Goal: Answer question/provide support

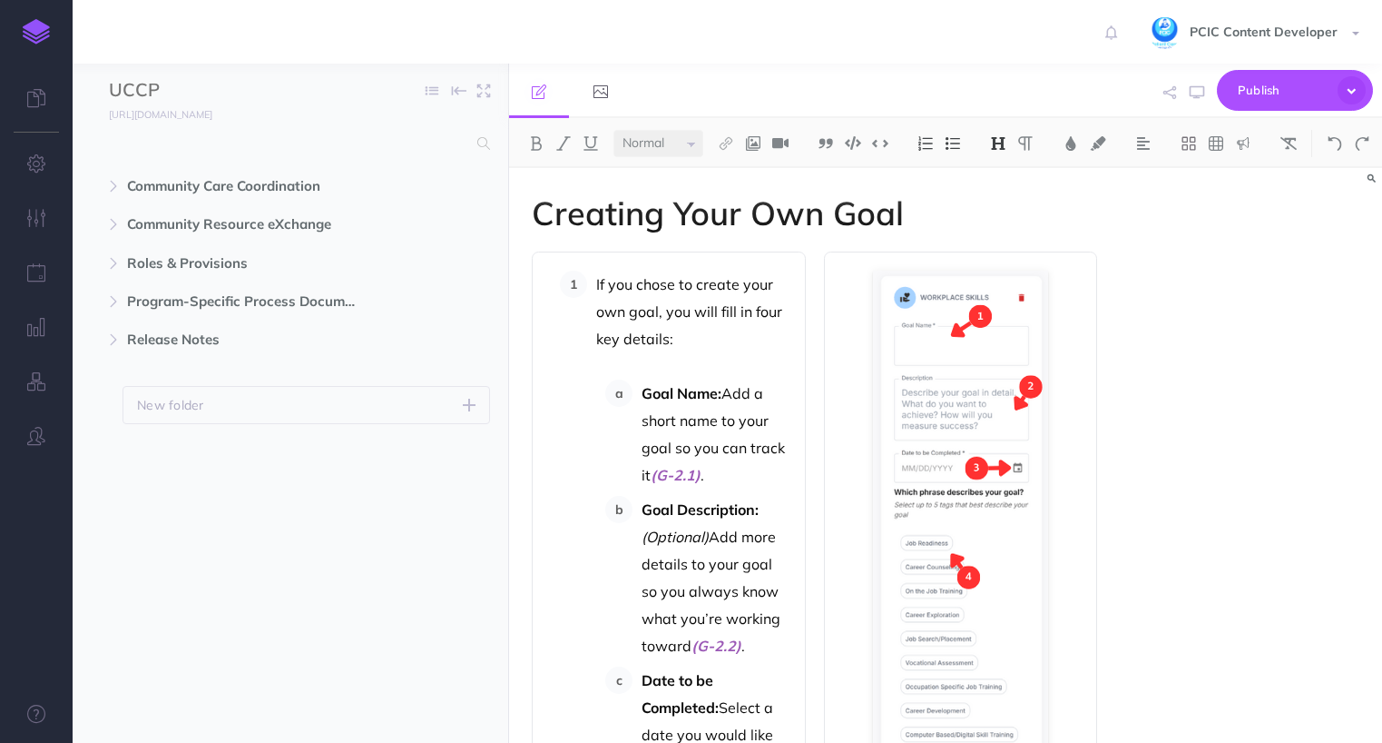
select select "null"
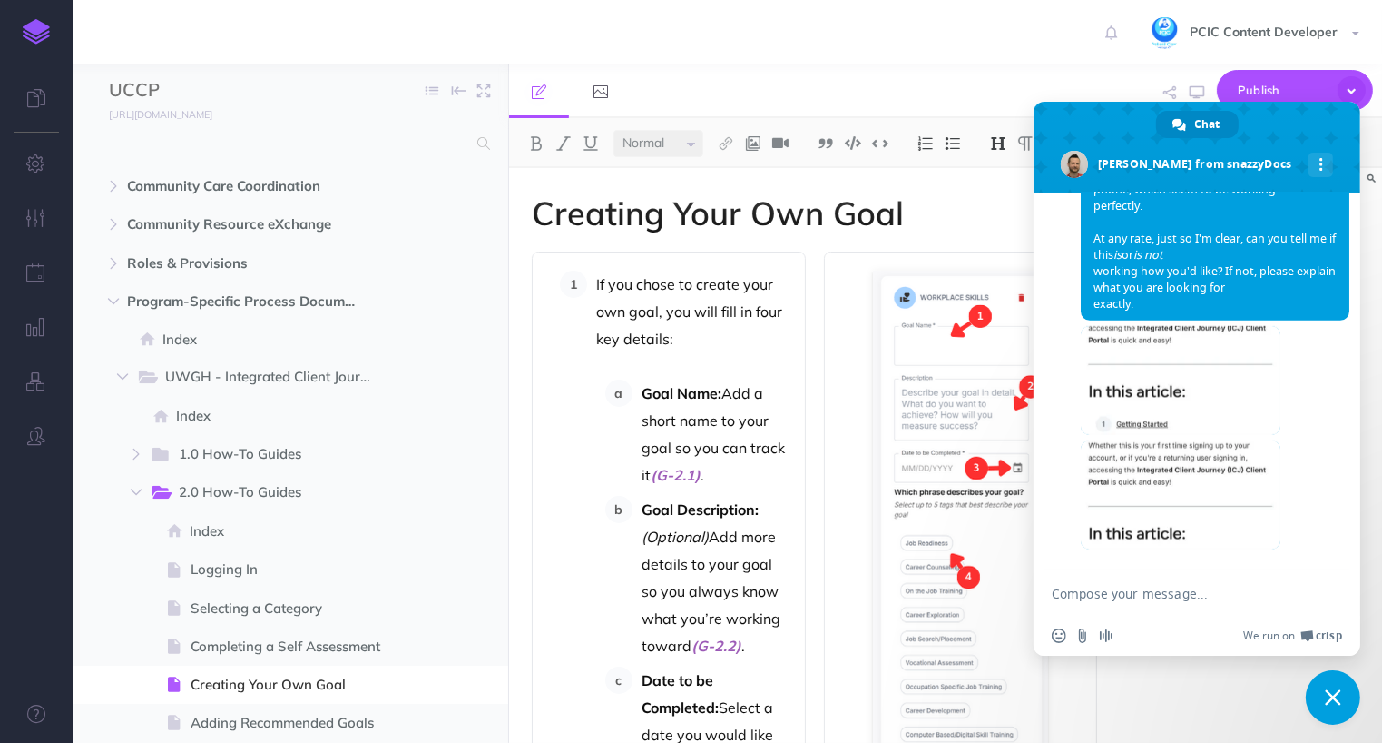
scroll to position [8605, 0]
click at [1209, 467] on span at bounding box center [1181, 494] width 200 height 109
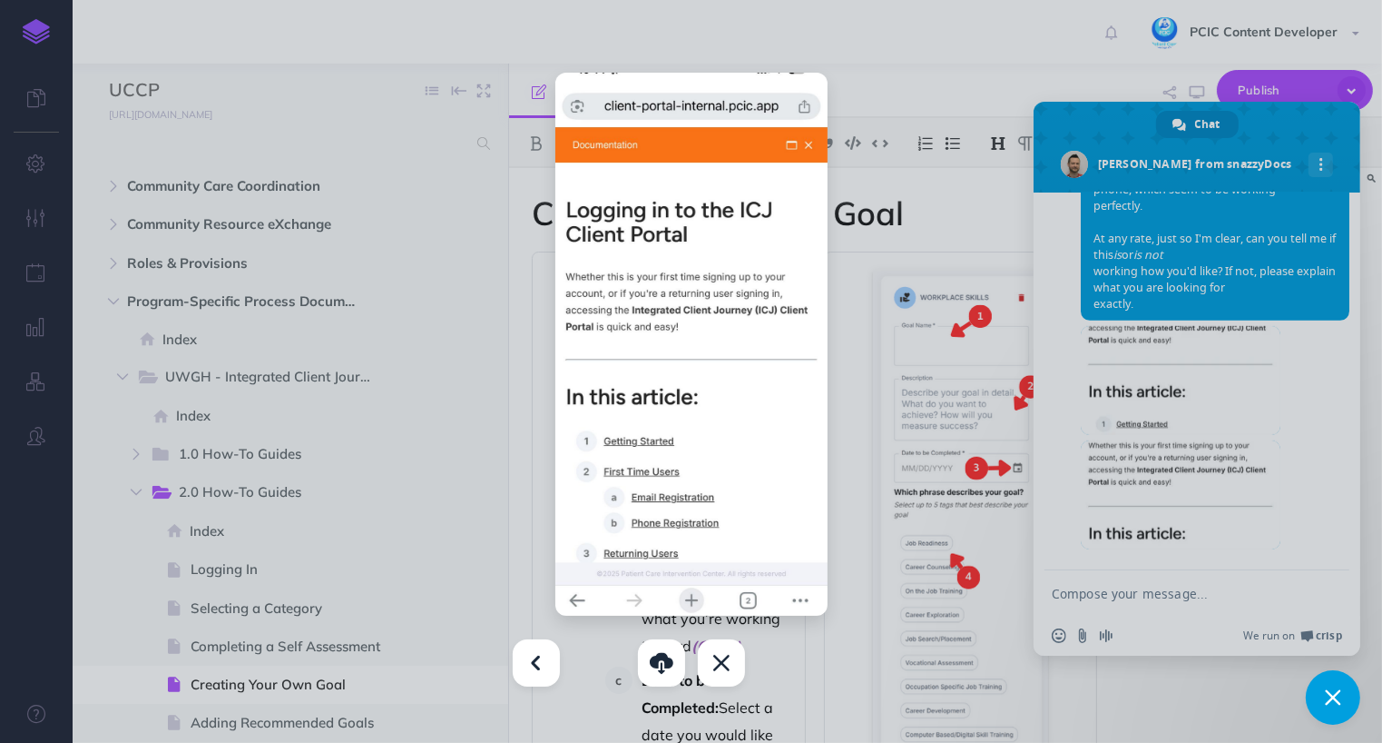
click at [1169, 263] on div at bounding box center [691, 371] width 1382 height 743
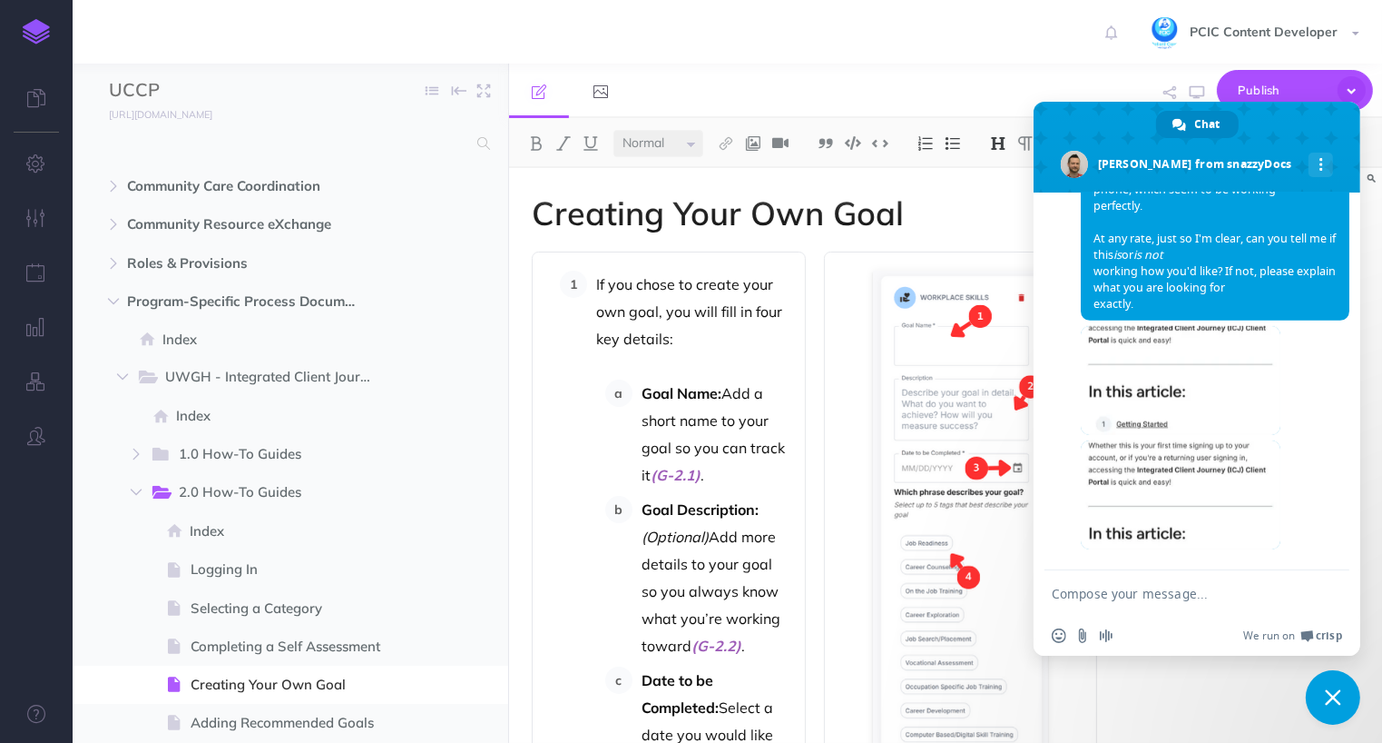
scroll to position [8514, 0]
drag, startPoint x: 1177, startPoint y: 297, endPoint x: 1122, endPoint y: 278, distance: 58.6
click at [1122, 278] on span "Interesting... I couldn't get pinch to zoom out to work on my phone (chrome on …" at bounding box center [1215, 222] width 269 height 195
click at [1196, 599] on textarea "Compose your message..." at bounding box center [1177, 593] width 251 height 16
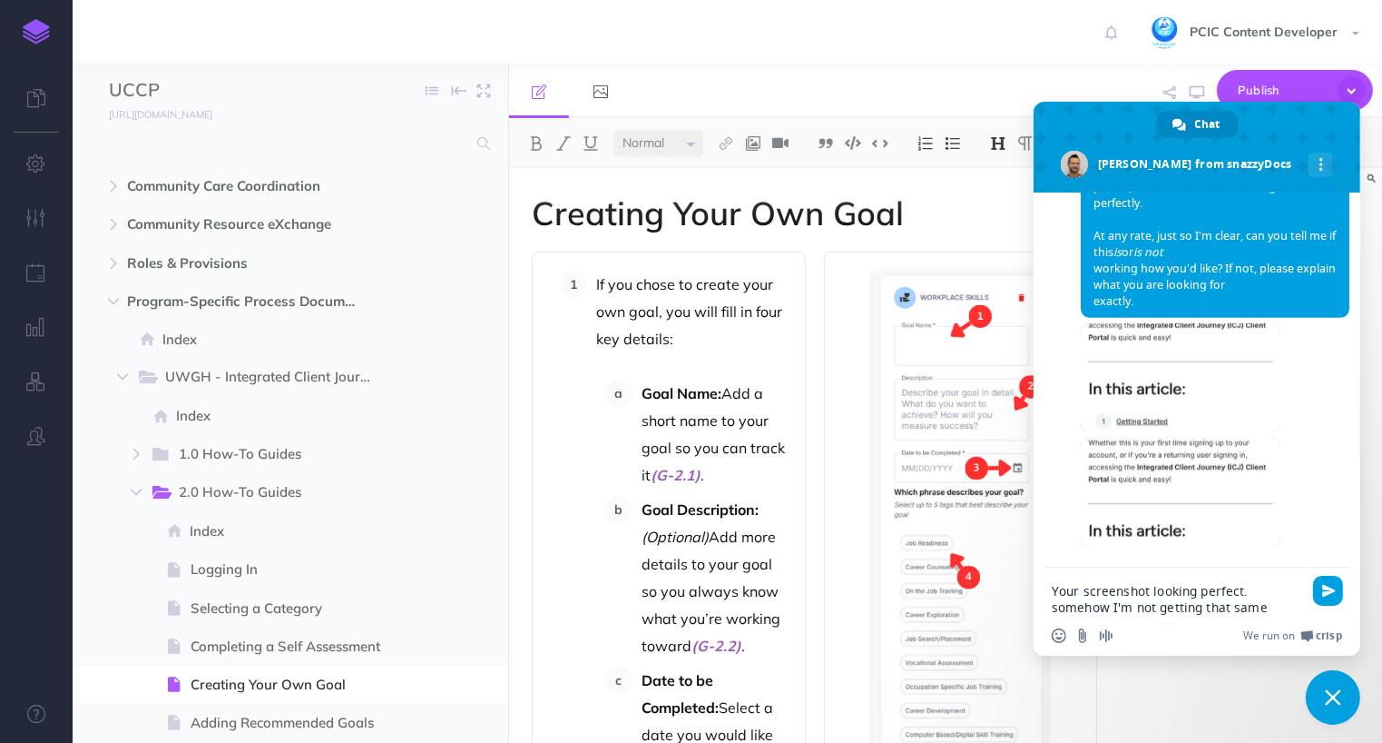
drag, startPoint x: 1276, startPoint y: 609, endPoint x: 1044, endPoint y: 614, distance: 232.4
click at [1044, 614] on div "Your screenshot looking perfect. somehow I'm not getting that same" at bounding box center [1197, 593] width 327 height 52
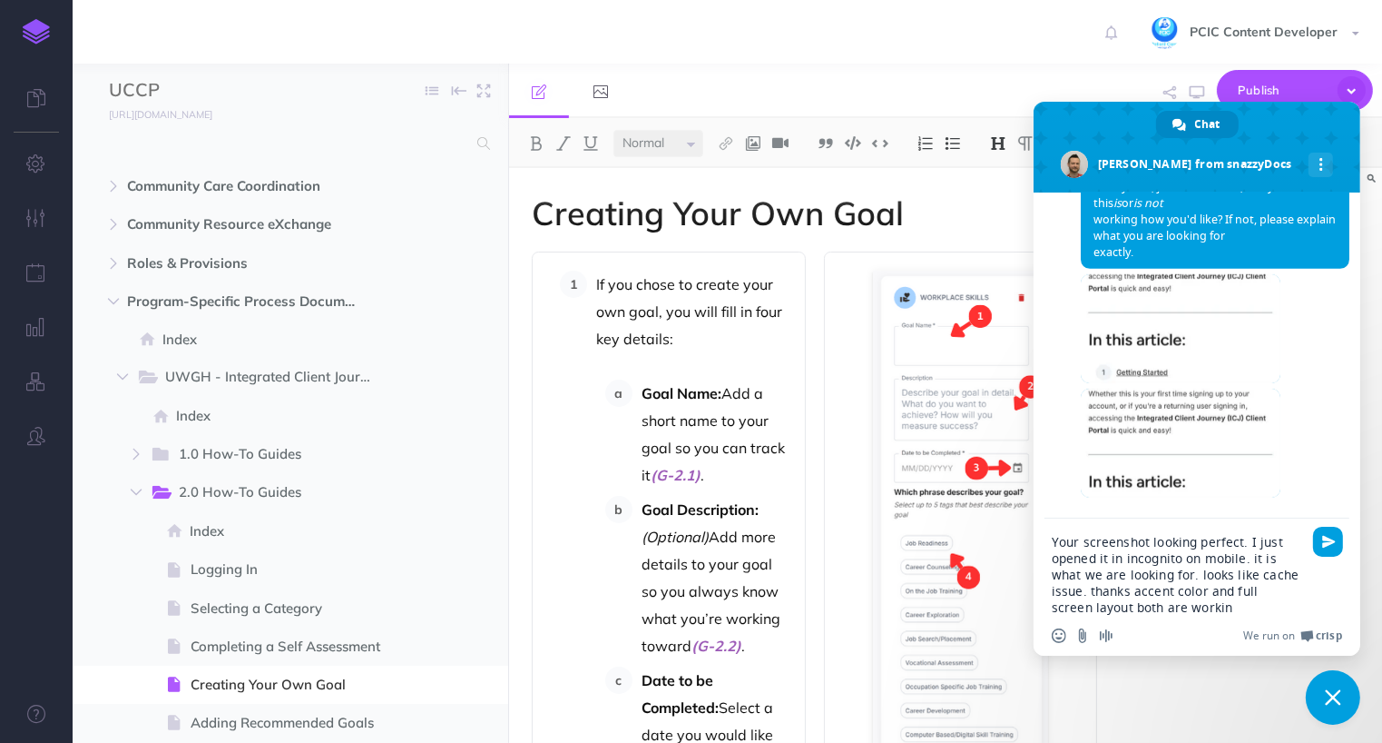
type textarea "Your screenshot looking perfect. I just opened it in incognito on mobile. it is…"
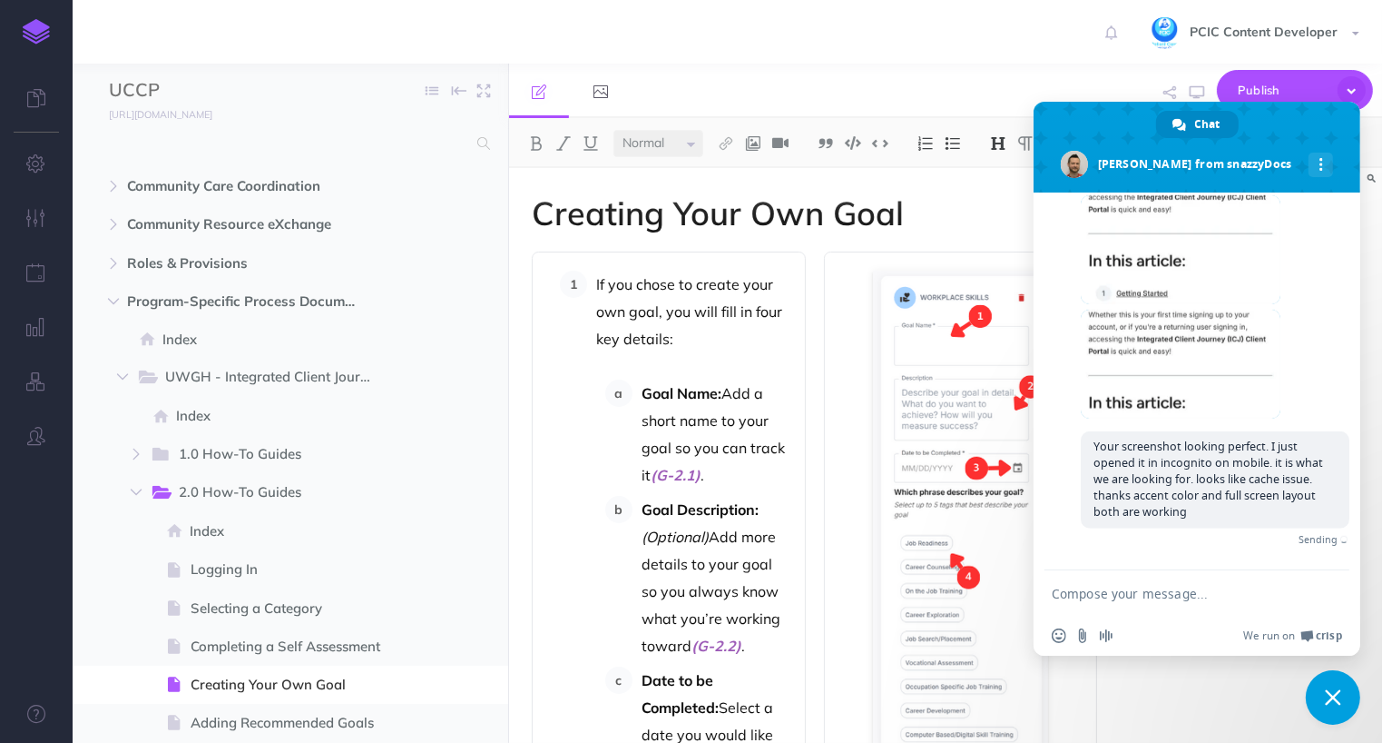
scroll to position [8717, 0]
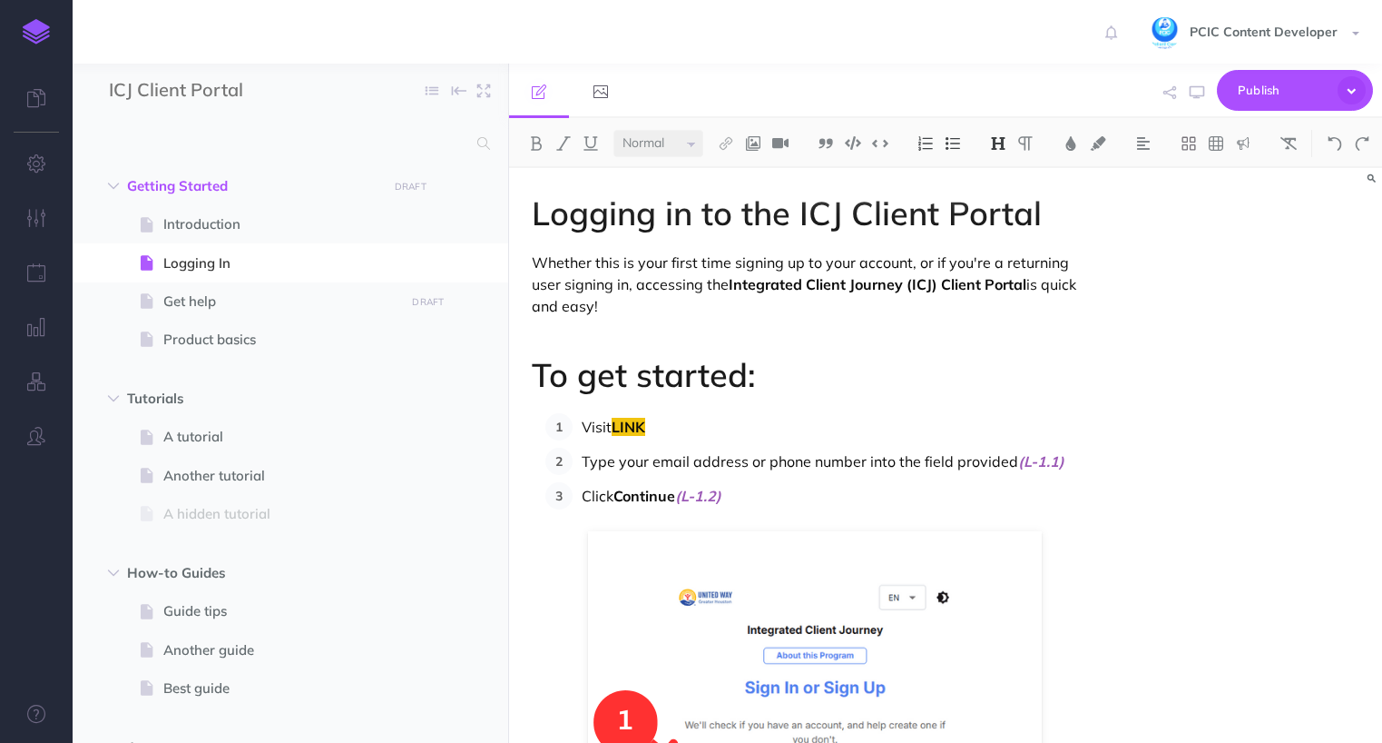
select select "null"
